Goal: Task Accomplishment & Management: Manage account settings

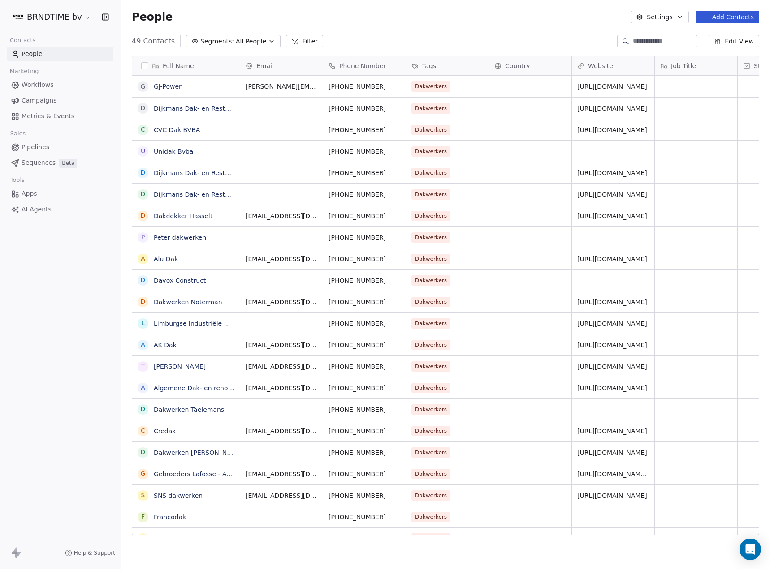
scroll to position [494, 642]
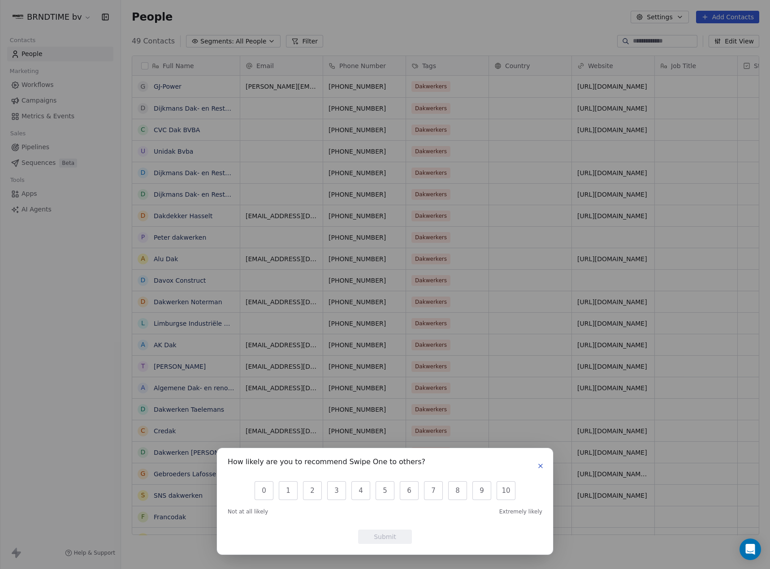
click at [540, 464] on icon "button" at bounding box center [540, 466] width 7 height 7
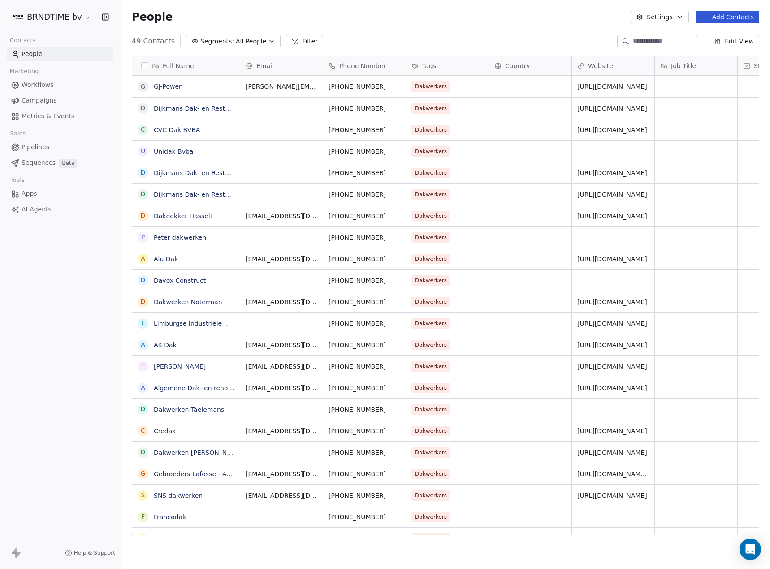
click at [74, 17] on html "BRNDTIME bv Contacts People Marketing Workflows Campaigns Metrics & Events Sale…" at bounding box center [385, 284] width 770 height 569
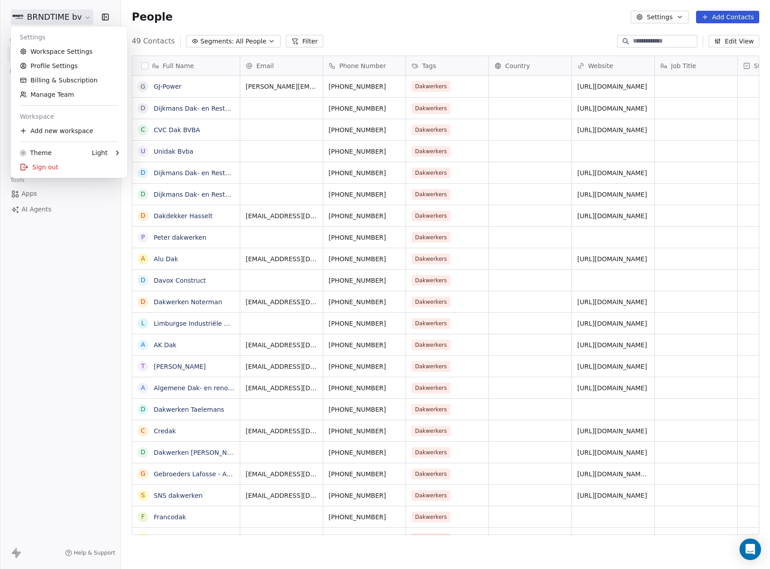
click at [74, 17] on html "BRNDTIME bv Contacts People Marketing Workflows Campaigns Metrics & Events Sale…" at bounding box center [385, 284] width 770 height 569
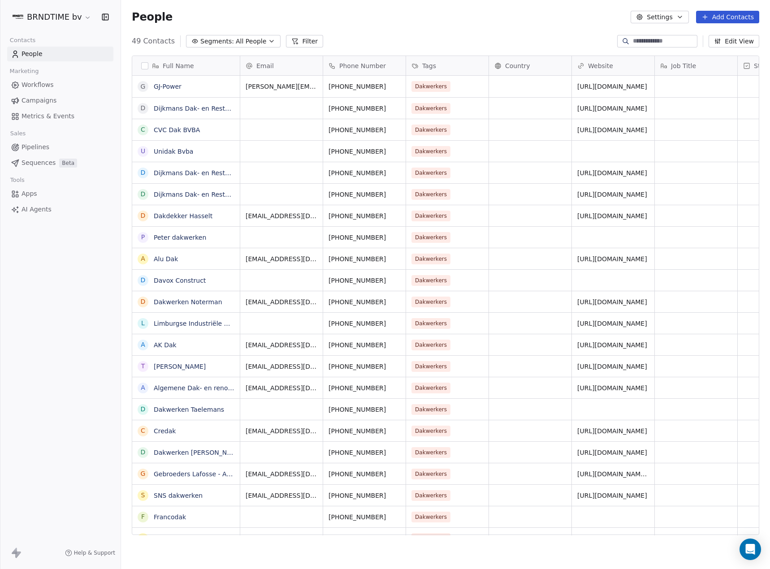
click at [72, 25] on div "BRNDTIME bv" at bounding box center [60, 17] width 121 height 34
click at [73, 19] on html "BRNDTIME bv Contacts People Marketing Workflows Campaigns Metrics & Events Sale…" at bounding box center [385, 284] width 770 height 569
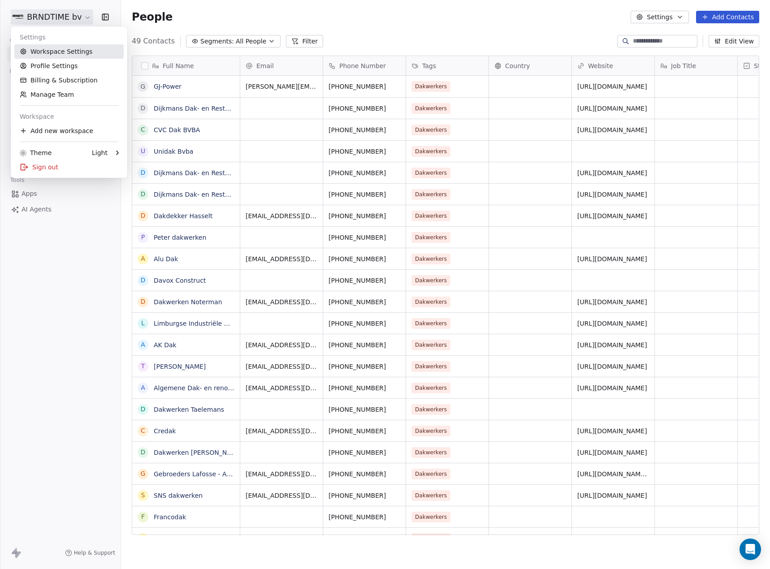
click at [72, 54] on link "Workspace Settings" at bounding box center [68, 51] width 109 height 14
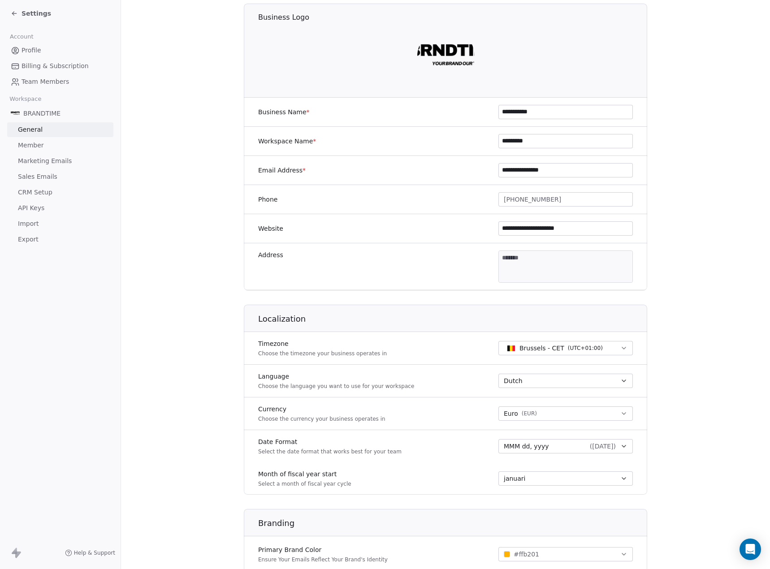
scroll to position [270, 0]
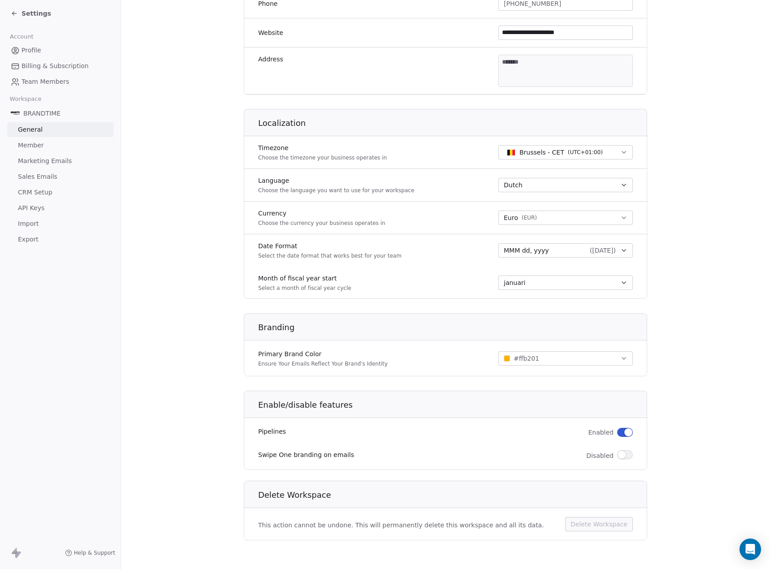
click at [52, 165] on span "Marketing Emails" at bounding box center [45, 160] width 54 height 9
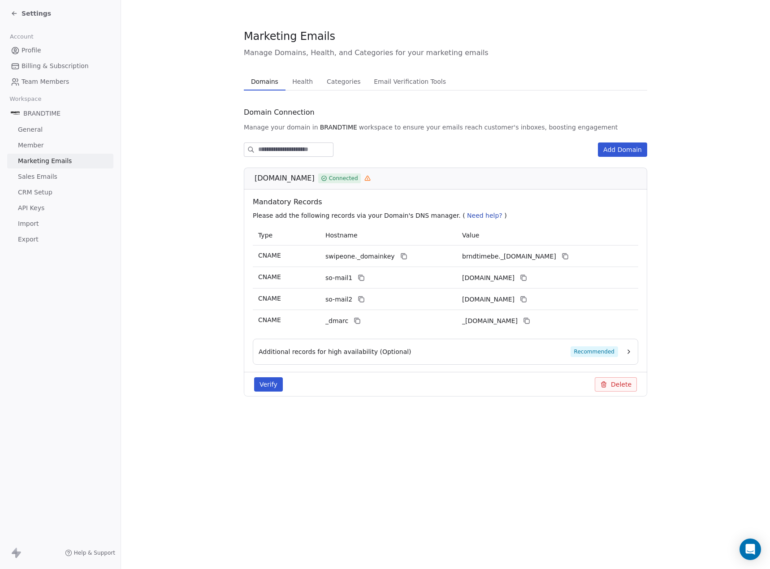
click at [641, 147] on button "Add Domain" at bounding box center [622, 150] width 49 height 14
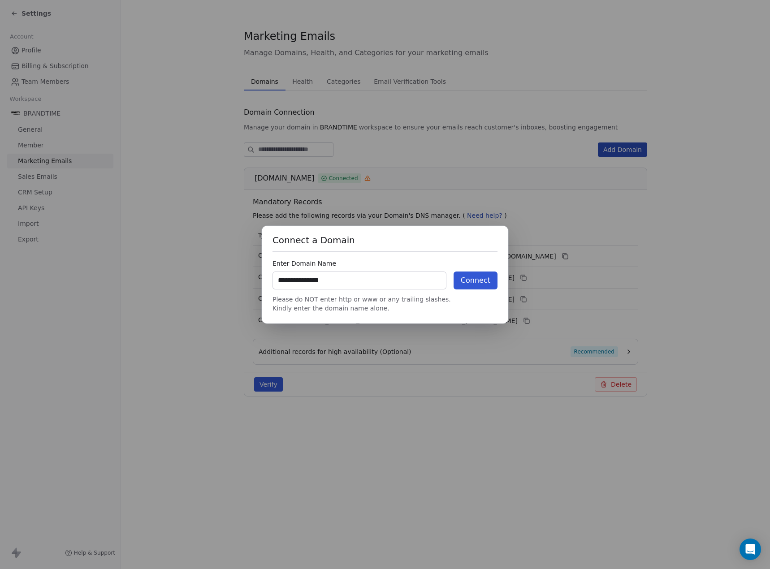
type input "**********"
click at [481, 278] on button "Connect" at bounding box center [476, 281] width 44 height 18
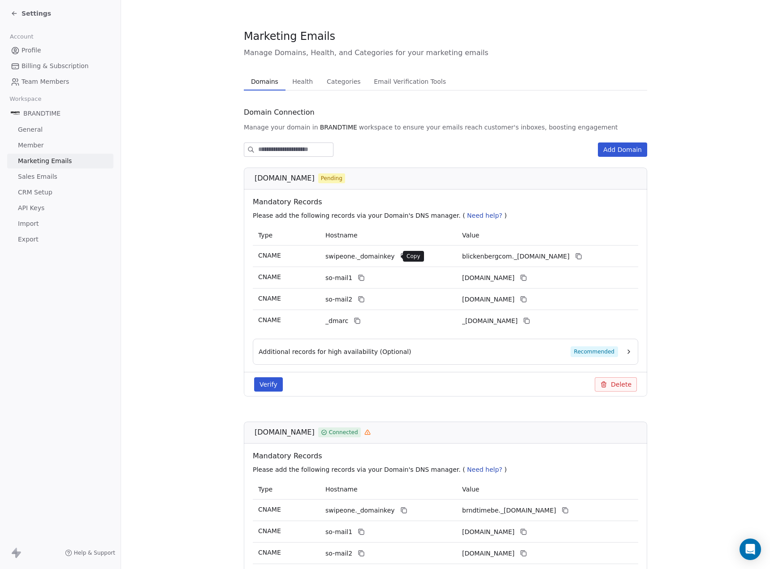
click at [400, 259] on icon at bounding box center [403, 256] width 7 height 7
click at [582, 258] on icon at bounding box center [578, 256] width 7 height 7
click at [400, 258] on icon at bounding box center [403, 256] width 7 height 7
click at [358, 277] on icon at bounding box center [361, 277] width 7 height 7
click at [527, 280] on icon at bounding box center [523, 277] width 7 height 7
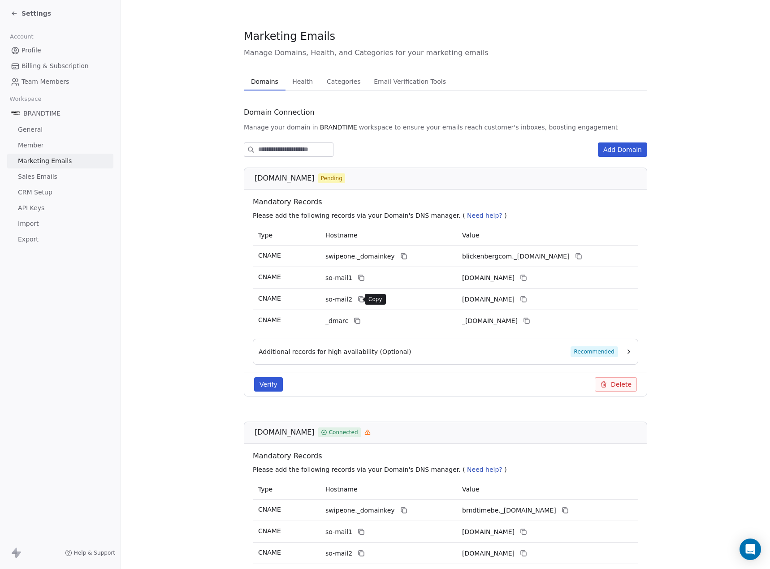
click at [358, 302] on icon at bounding box center [361, 299] width 7 height 7
click at [526, 299] on icon at bounding box center [524, 300] width 4 height 4
click at [355, 318] on icon at bounding box center [357, 320] width 4 height 4
click at [530, 321] on icon at bounding box center [526, 320] width 7 height 7
click at [602, 348] on span "Recommended" at bounding box center [595, 351] width 48 height 11
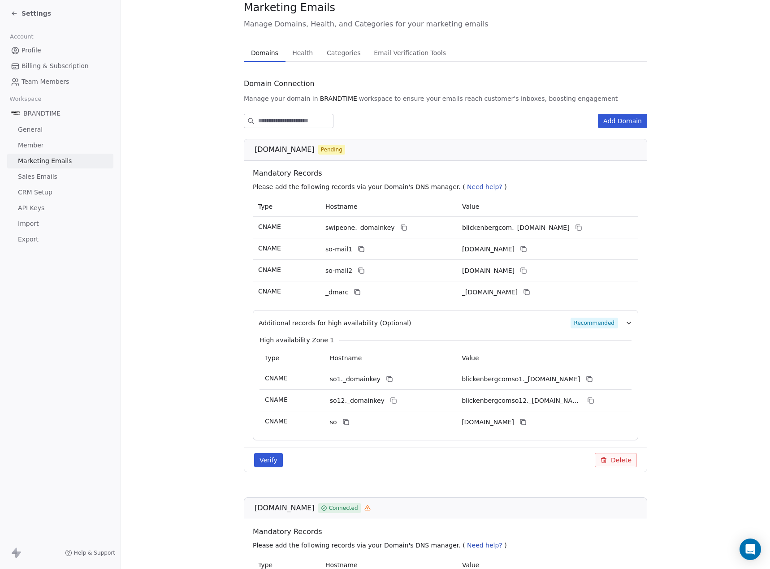
scroll to position [45, 0]
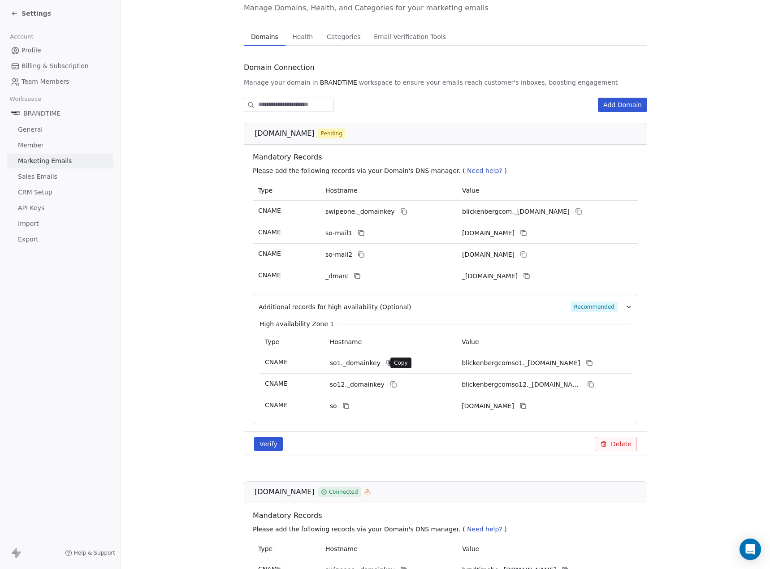
click at [386, 361] on icon at bounding box center [389, 362] width 7 height 7
click at [354, 278] on icon at bounding box center [357, 276] width 7 height 7
click at [530, 275] on icon at bounding box center [526, 276] width 7 height 7
click at [388, 363] on icon at bounding box center [390, 364] width 4 height 4
drag, startPoint x: 589, startPoint y: 364, endPoint x: 634, endPoint y: 337, distance: 52.5
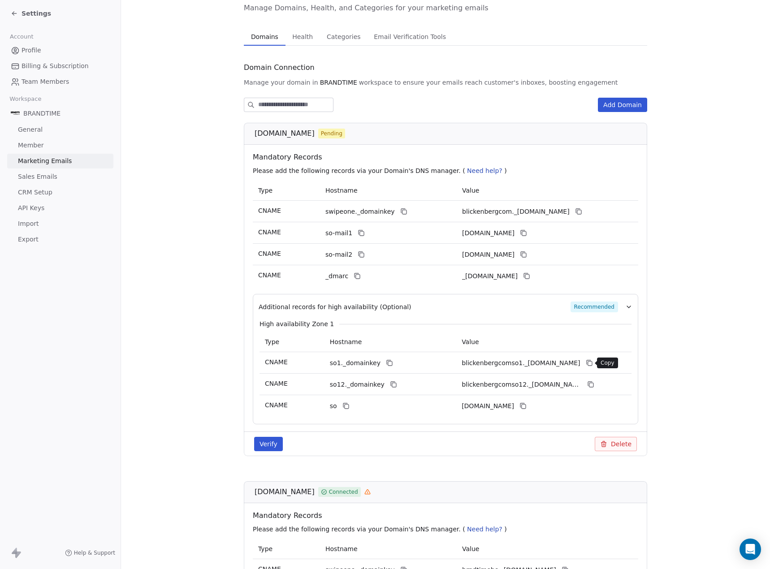
click at [589, 364] on icon at bounding box center [589, 362] width 7 height 7
click at [390, 382] on icon at bounding box center [393, 384] width 7 height 7
click at [585, 382] on button at bounding box center [590, 384] width 11 height 11
drag, startPoint x: 341, startPoint y: 406, endPoint x: 357, endPoint y: 401, distance: 16.9
click at [342, 406] on icon at bounding box center [345, 406] width 7 height 7
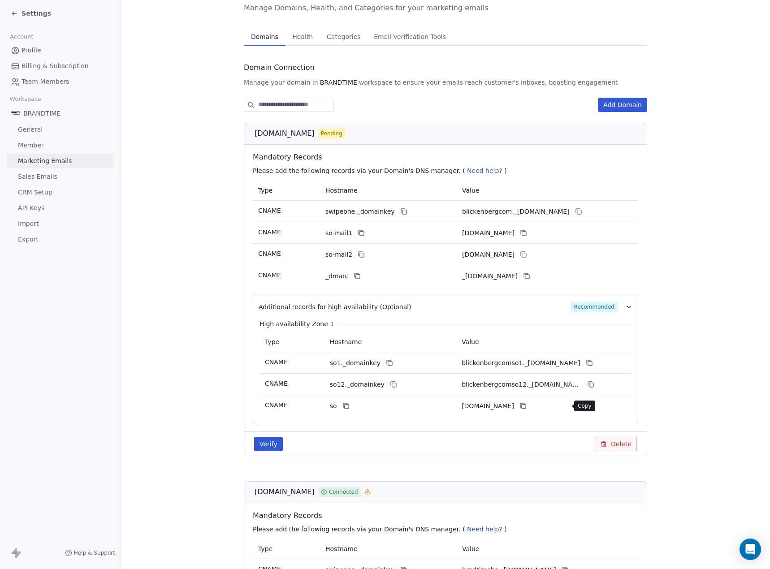
click at [526, 405] on icon at bounding box center [524, 407] width 4 height 4
click at [354, 276] on icon at bounding box center [357, 276] width 7 height 7
drag, startPoint x: 534, startPoint y: 274, endPoint x: 634, endPoint y: 257, distance: 101.0
click at [529, 275] on icon at bounding box center [527, 277] width 4 height 4
click at [273, 444] on button "Verify" at bounding box center [268, 444] width 29 height 14
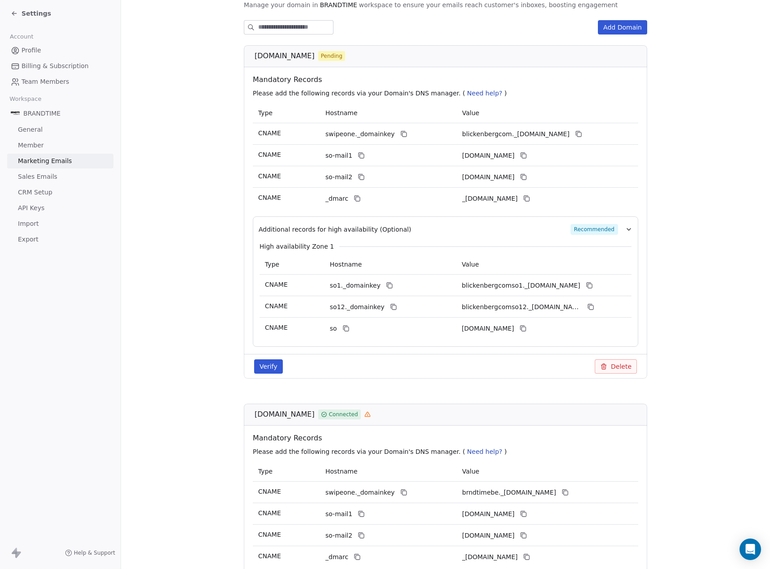
scroll to position [134, 0]
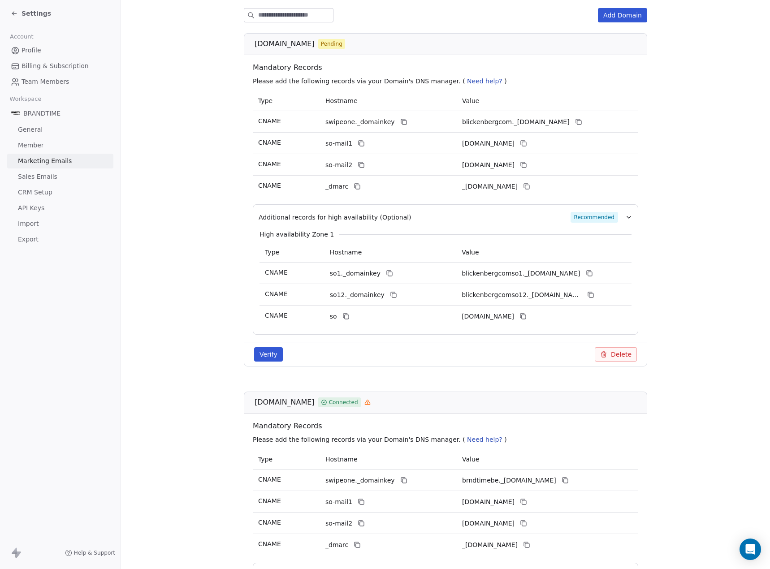
click at [274, 350] on button "Verify" at bounding box center [268, 354] width 29 height 14
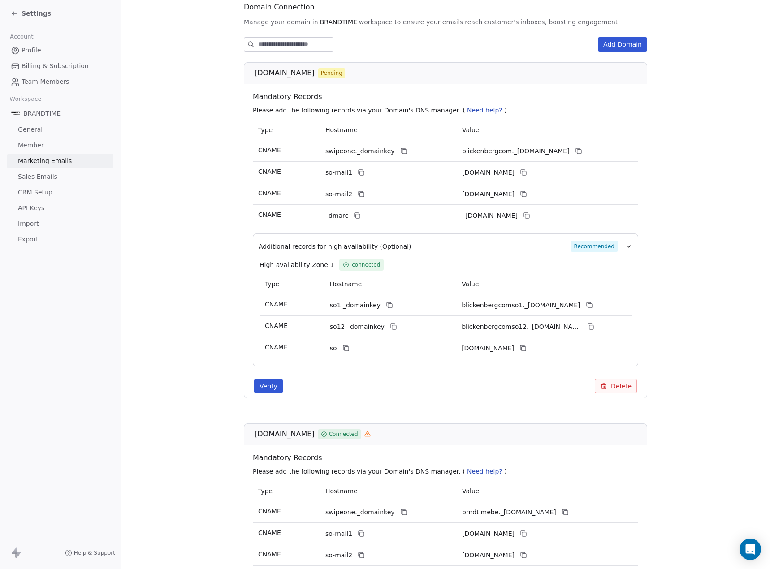
scroll to position [97, 0]
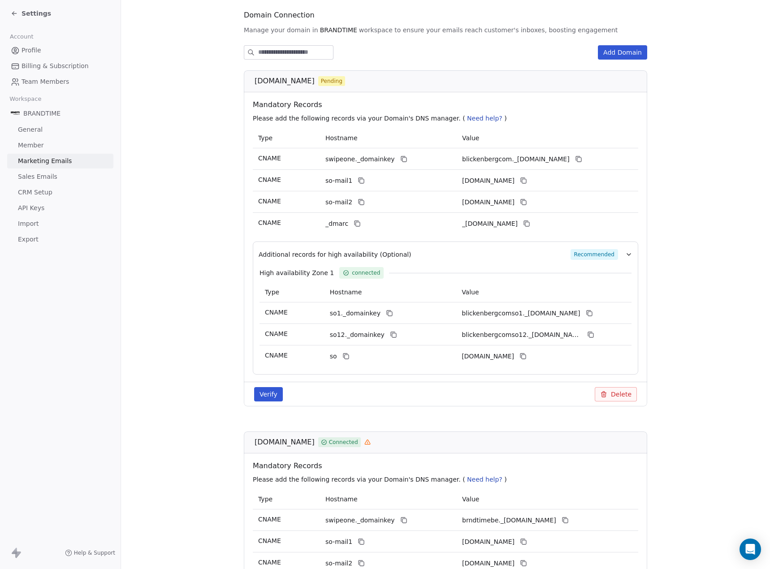
click at [268, 397] on button "Verify" at bounding box center [268, 394] width 29 height 14
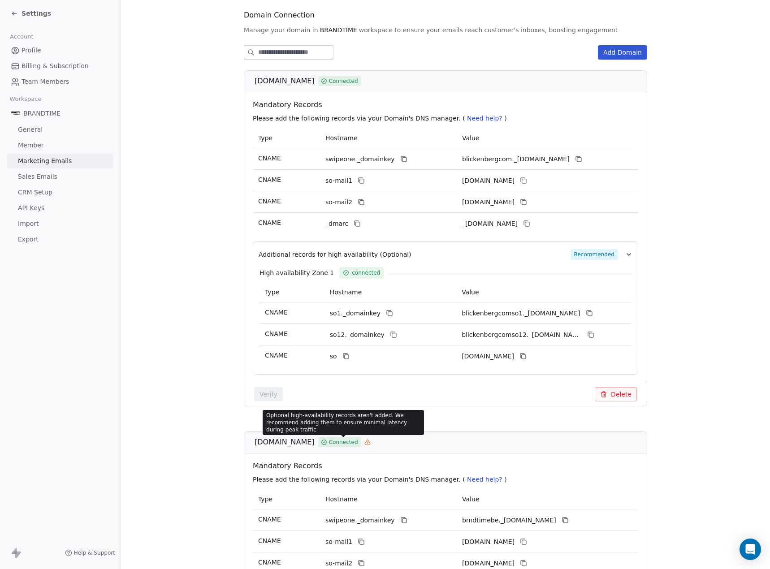
click at [367, 442] on icon at bounding box center [367, 442] width 0 height 1
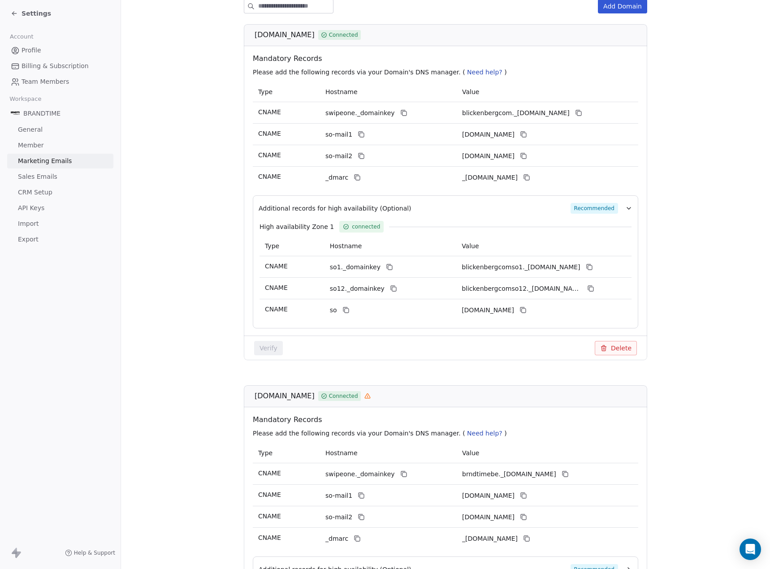
scroll to position [232, 0]
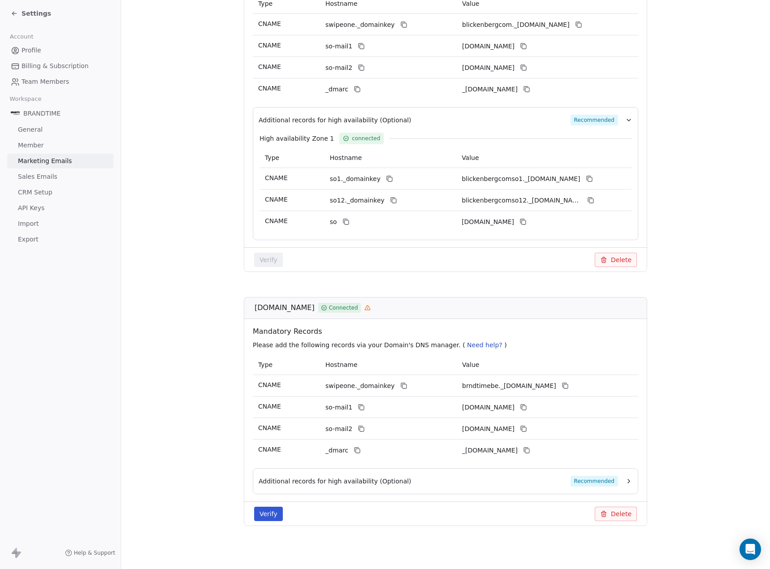
click at [268, 514] on button "Verify" at bounding box center [268, 514] width 29 height 14
click at [579, 483] on span "Recommended" at bounding box center [595, 481] width 48 height 11
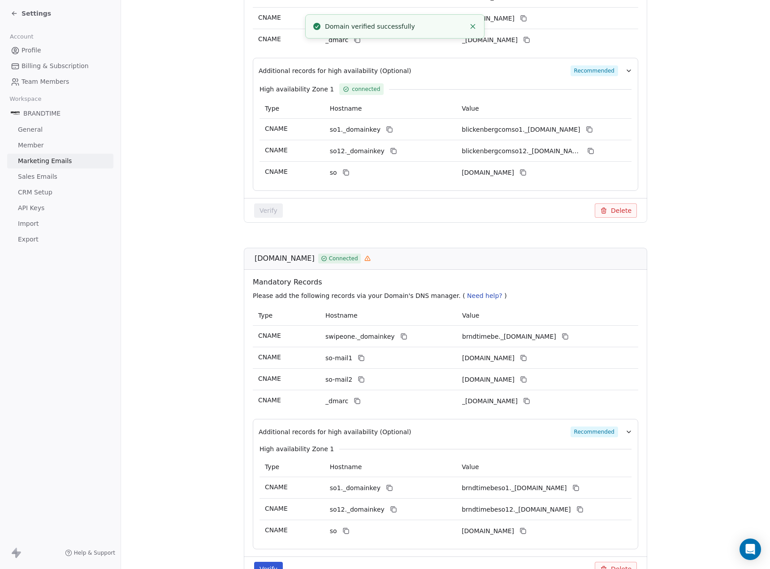
scroll to position [336, 0]
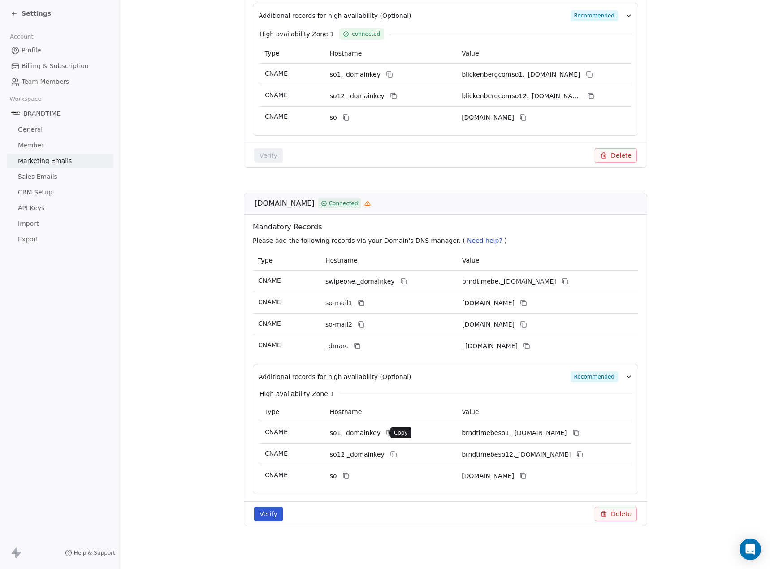
click at [388, 433] on icon at bounding box center [390, 434] width 4 height 4
click at [580, 433] on icon at bounding box center [575, 432] width 7 height 7
click at [390, 454] on icon at bounding box center [393, 454] width 7 height 7
click at [584, 458] on icon at bounding box center [579, 454] width 7 height 7
click at [342, 476] on icon at bounding box center [345, 475] width 7 height 7
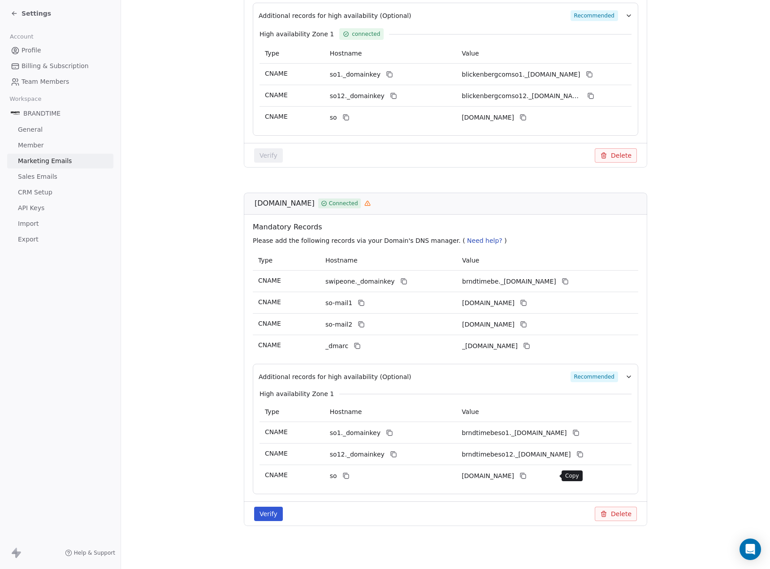
click at [526, 476] on icon at bounding box center [524, 477] width 4 height 4
click at [271, 511] on button "Verify" at bounding box center [268, 514] width 29 height 14
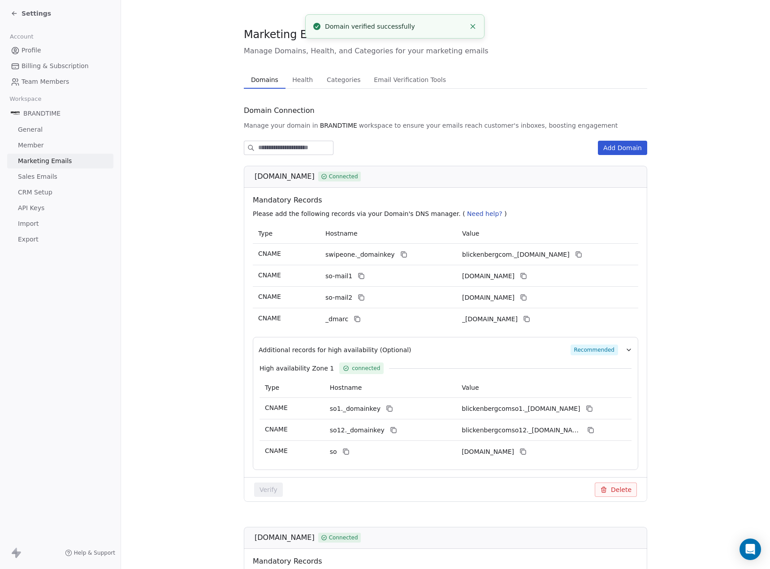
scroll to position [0, 0]
